Goal: Task Accomplishment & Management: Use online tool/utility

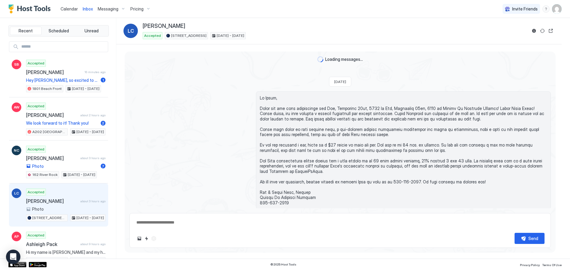
scroll to position [1419, 0]
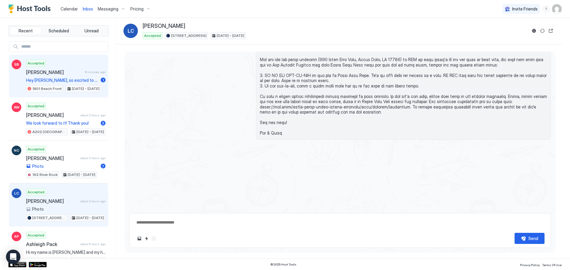
click at [45, 74] on span "[PERSON_NAME]" at bounding box center [54, 72] width 56 height 6
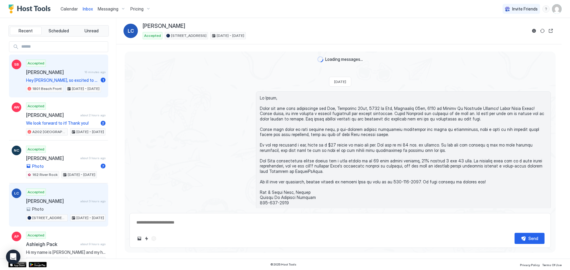
type textarea "*"
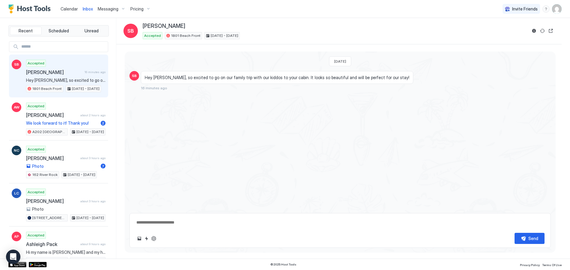
click at [108, 9] on span "Messaging" at bounding box center [108, 8] width 21 height 5
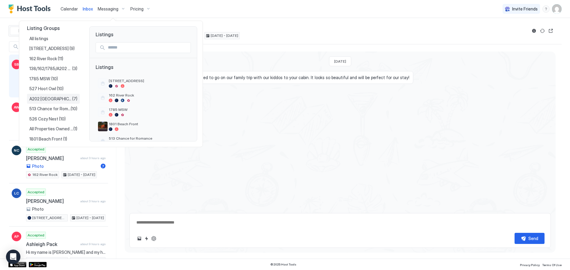
scroll to position [7, 0]
click at [48, 138] on span "1801 Beach Front" at bounding box center [46, 136] width 34 height 5
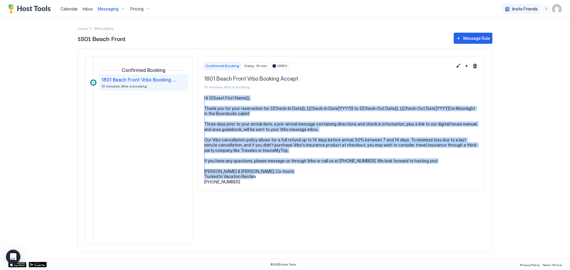
drag, startPoint x: 204, startPoint y: 99, endPoint x: 232, endPoint y: 186, distance: 91.7
click at [232, 186] on section "Hi {{Guest First Name}}, Thank you for your reservation for {{Check-In Date}}, …" at bounding box center [341, 142] width 287 height 95
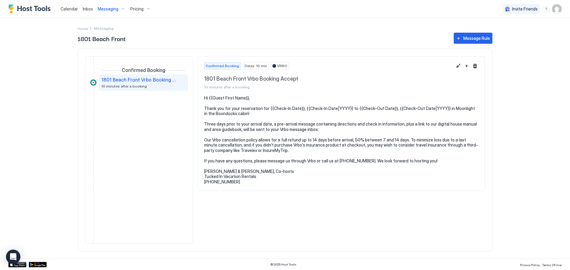
click at [144, 147] on div "Confirmed Booking 1801 Beach Front Vrbo Booking Accept 10 minutes after a booki…" at bounding box center [139, 150] width 98 height 178
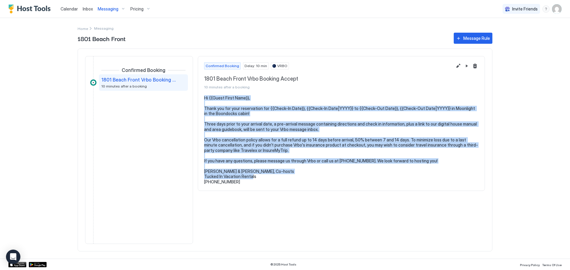
drag, startPoint x: 235, startPoint y: 182, endPoint x: 204, endPoint y: 97, distance: 91.1
click at [204, 97] on pre "Hi {{Guest First Name}}, Thank you for your reservation for {{Check-In Date}}, …" at bounding box center [341, 139] width 275 height 89
copy pre "Hi {{Guest First Name}}, Thank you for your reservation for {{Check-In Date}}, …"
